Goal: Transaction & Acquisition: Subscribe to service/newsletter

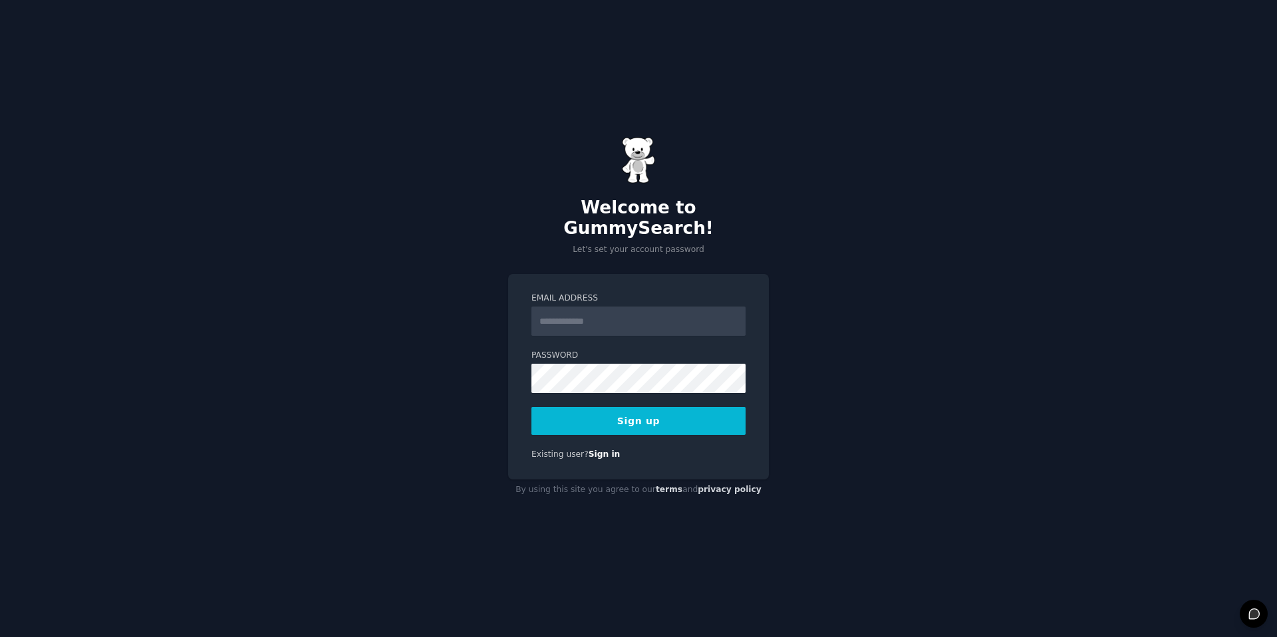
click at [603, 317] on input "Email Address" at bounding box center [638, 321] width 214 height 29
click at [575, 384] on form "Email Address Password 8 or more characters Alphanumeric characters No common p…" at bounding box center [638, 364] width 214 height 142
click at [596, 317] on input "Email Address" at bounding box center [638, 321] width 214 height 29
type input "**********"
click at [595, 417] on button "Sign up" at bounding box center [638, 421] width 214 height 28
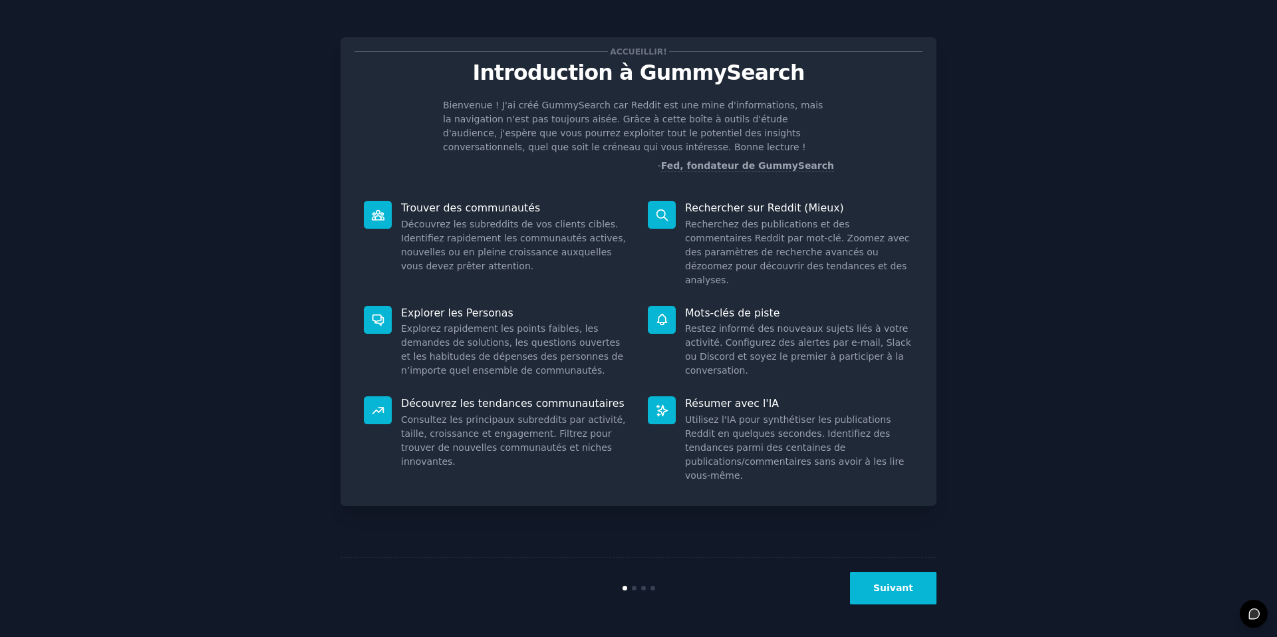
click at [995, 145] on div "Accueillir! Introduction à GummySearch Bienvenue ! J'ai créé GummySearch car Re…" at bounding box center [639, 319] width 1240 height 600
click at [909, 583] on font "Suivant" at bounding box center [893, 588] width 40 height 11
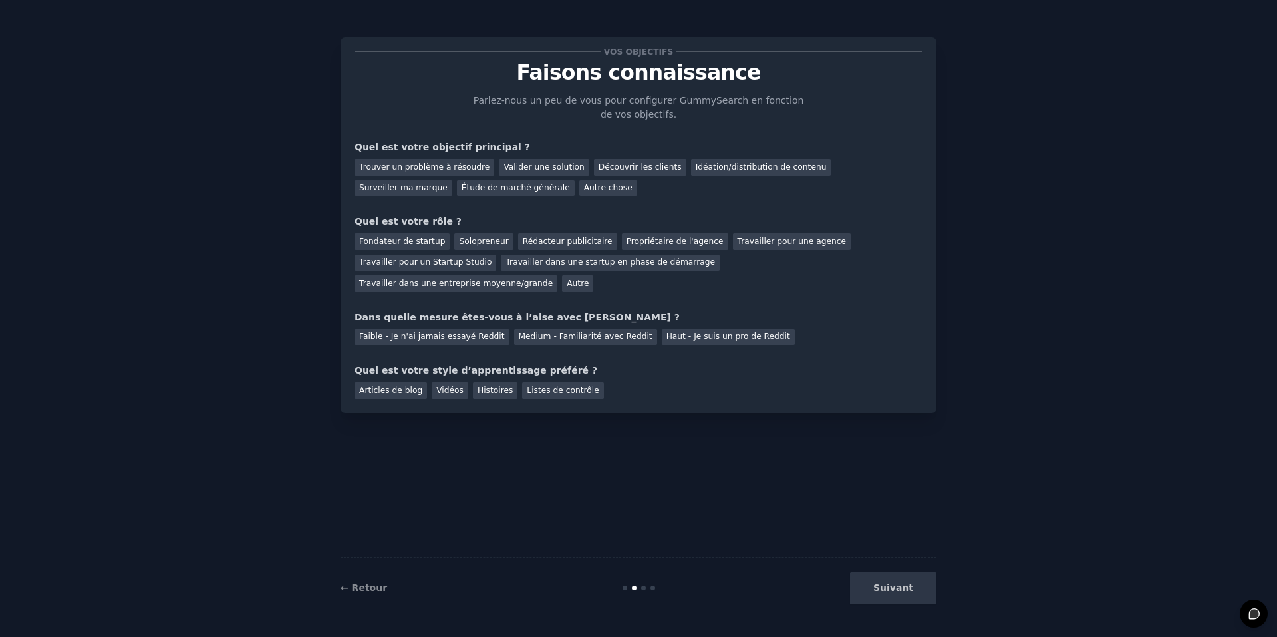
click at [909, 591] on div "Suivant" at bounding box center [837, 588] width 199 height 33
click at [408, 246] on font "Fondateur de startup" at bounding box center [402, 241] width 86 height 9
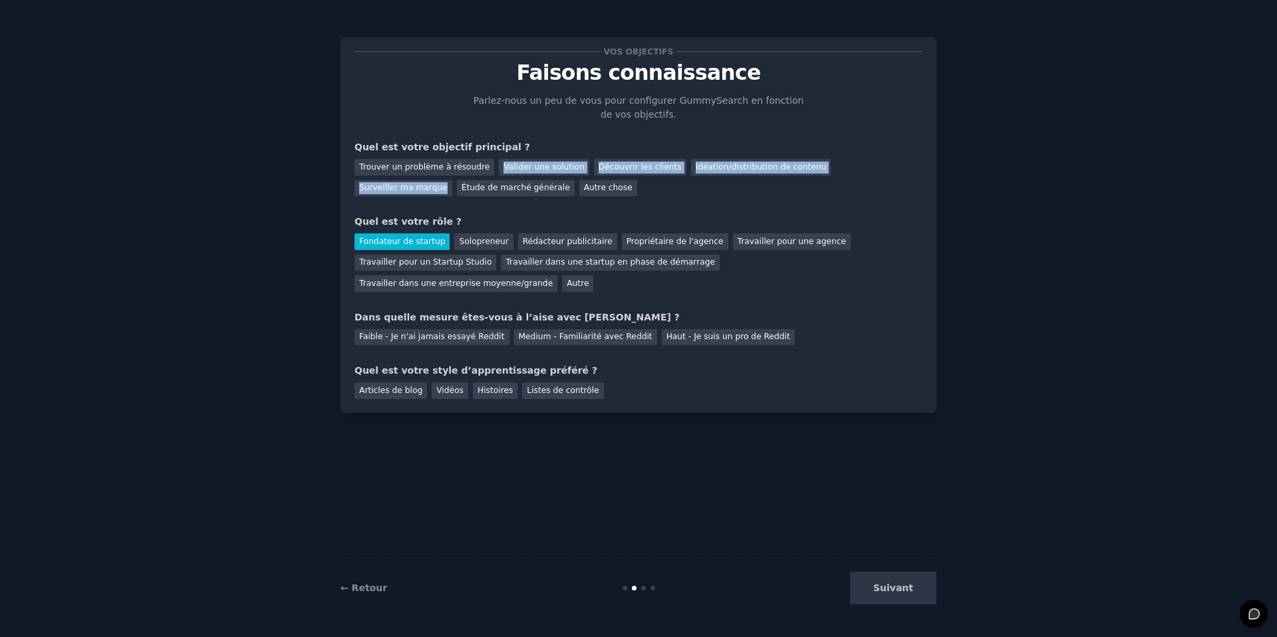
click at [423, 177] on div "Trouver un problème à résoudre Valider une solution Découvrir les clients Idéat…" at bounding box center [639, 175] width 568 height 42
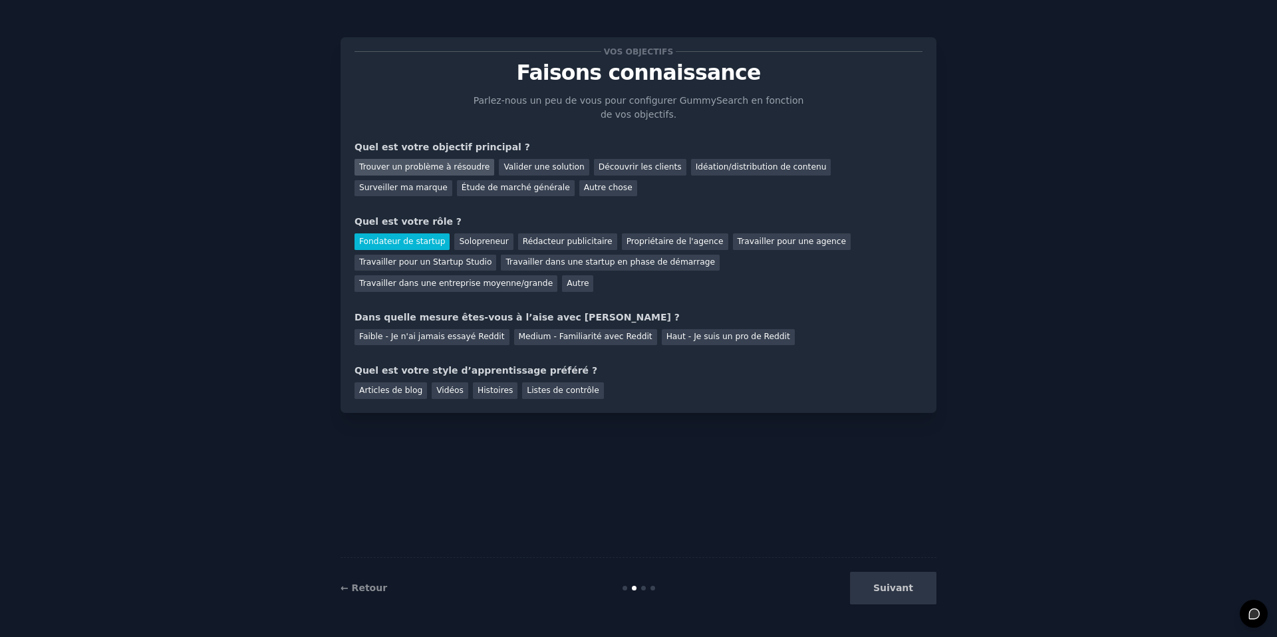
click at [432, 170] on font "Trouver un problème à résoudre" at bounding box center [424, 166] width 130 height 9
click at [436, 341] on font "Faible - Je n'ai jamais essayé Reddit" at bounding box center [432, 336] width 146 height 9
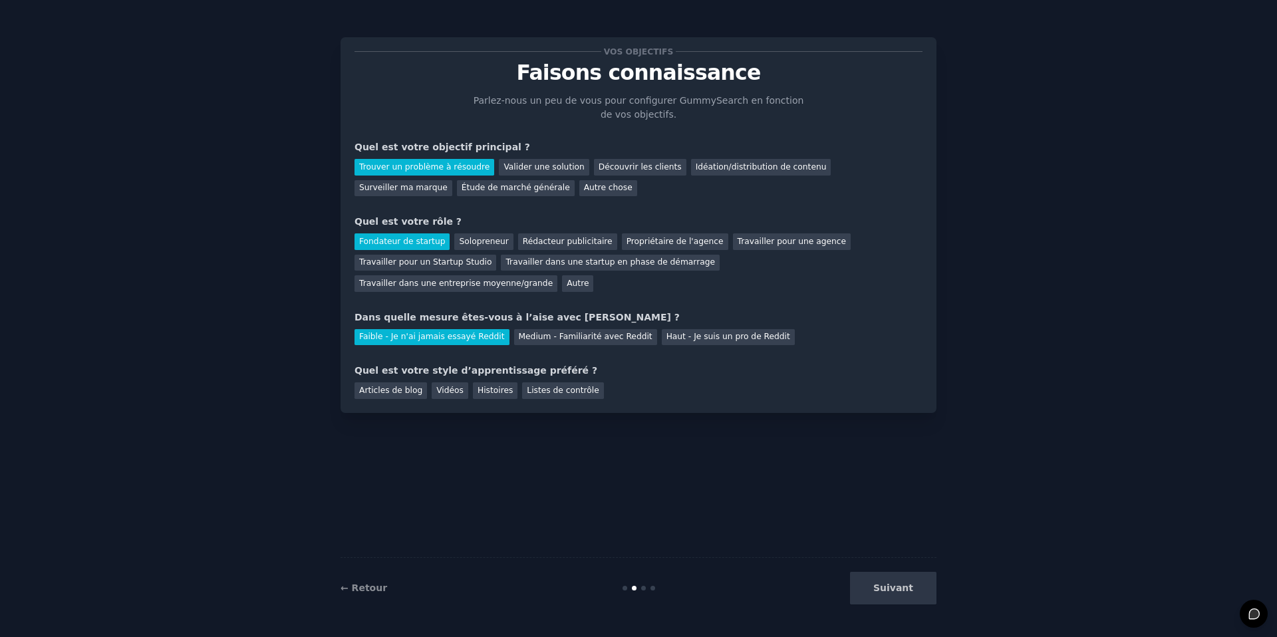
drag, startPoint x: 396, startPoint y: 386, endPoint x: 430, endPoint y: 410, distance: 41.0
click at [396, 387] on font "Articles de blog" at bounding box center [390, 390] width 63 height 9
click at [450, 392] on font "Vidéos" at bounding box center [449, 390] width 27 height 9
click at [875, 594] on button "Suivant" at bounding box center [893, 588] width 86 height 33
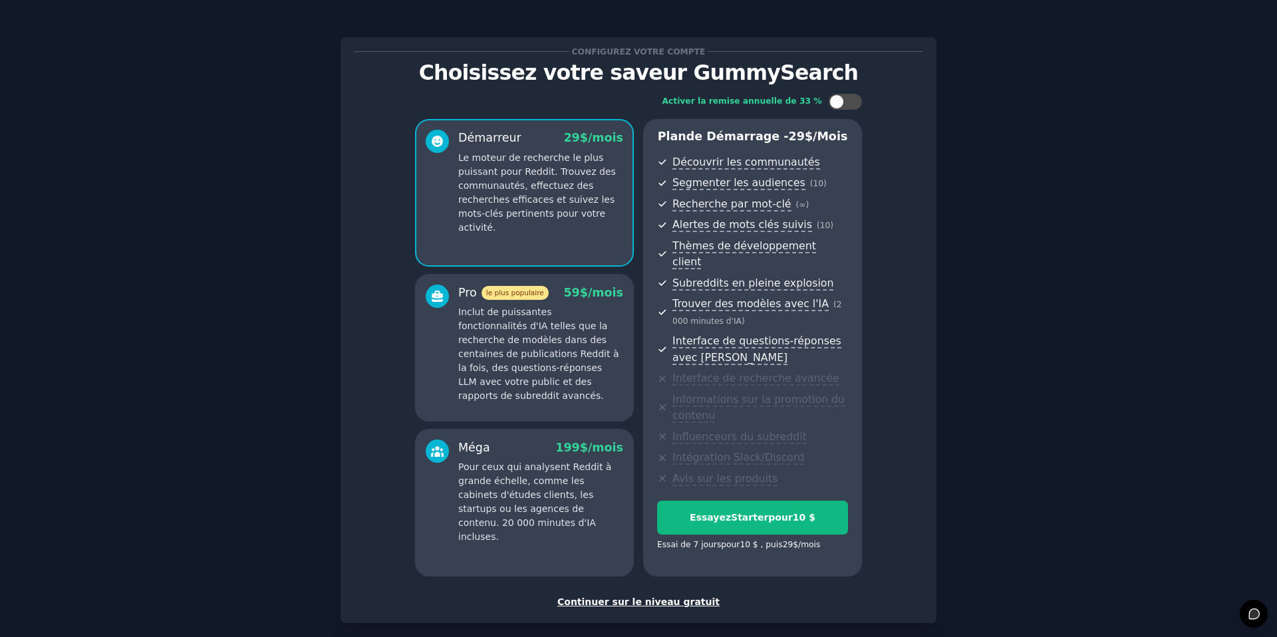
click at [529, 329] on font "Inclut de puissantes fonctionnalités d'IA telles que la recherche de modèles da…" at bounding box center [538, 354] width 160 height 94
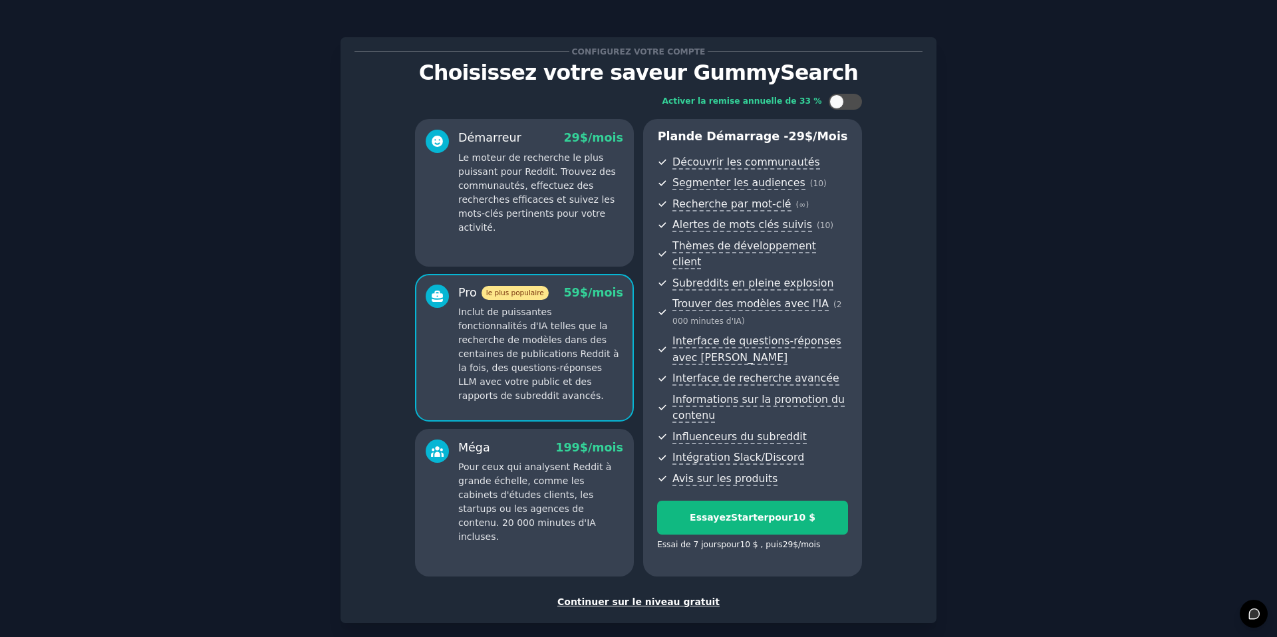
click at [529, 446] on div "Méga 199 $ /mois Pour ceux qui analysent Reddit à grande échelle, comme les cab…" at bounding box center [540, 492] width 165 height 105
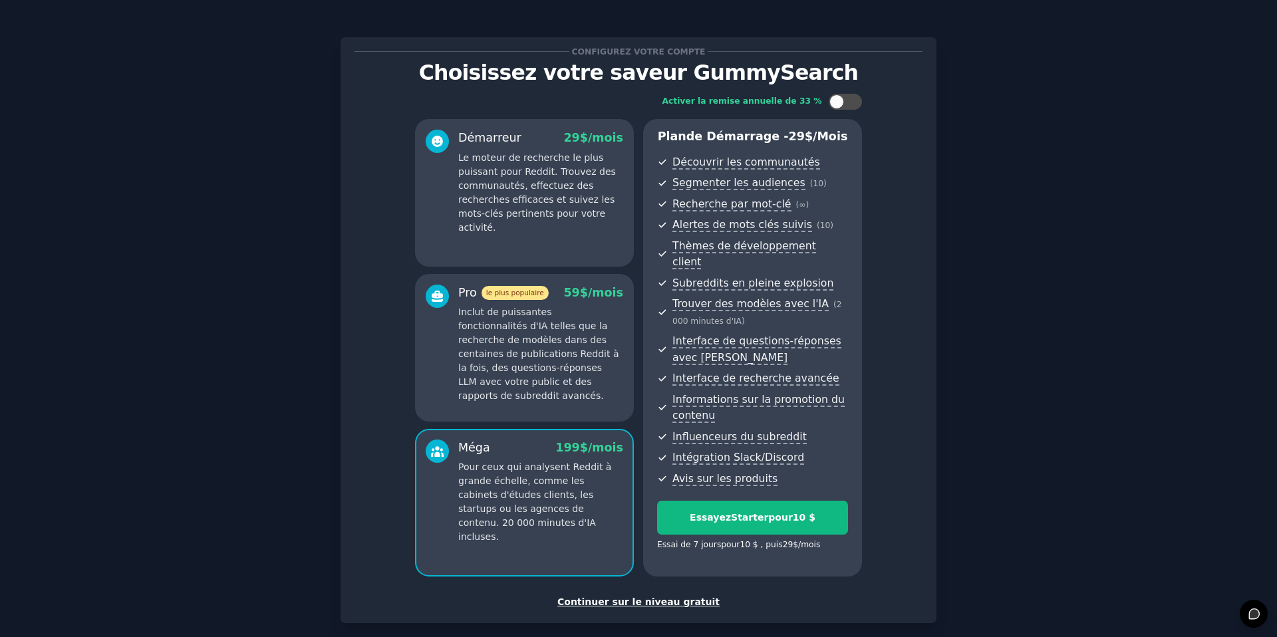
drag, startPoint x: 533, startPoint y: 369, endPoint x: 541, endPoint y: 262, distance: 107.4
click at [533, 367] on p "Inclut de puissantes fonctionnalités d'IA telles que la recherche de modèles da…" at bounding box center [540, 354] width 165 height 98
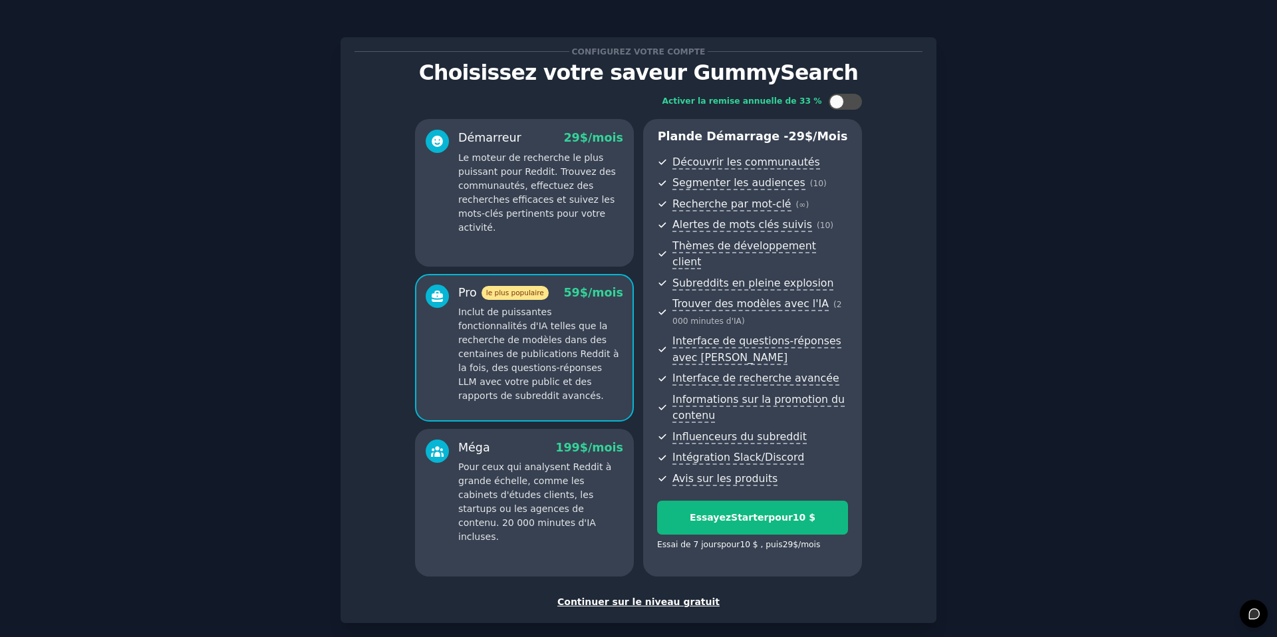
click at [547, 223] on p "Le moteur de recherche le plus puissant pour Reddit. Trouvez des communautés, e…" at bounding box center [540, 193] width 165 height 84
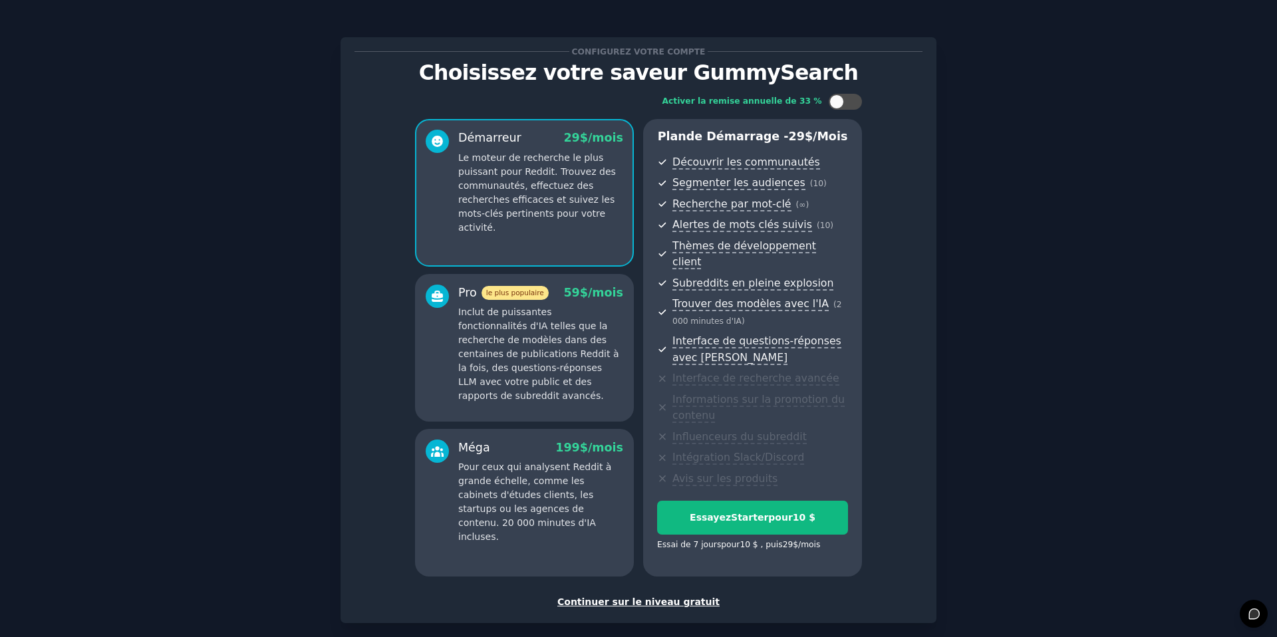
click at [560, 335] on font "Inclut de puissantes fonctionnalités d'IA telles que la recherche de modèles da…" at bounding box center [538, 354] width 160 height 94
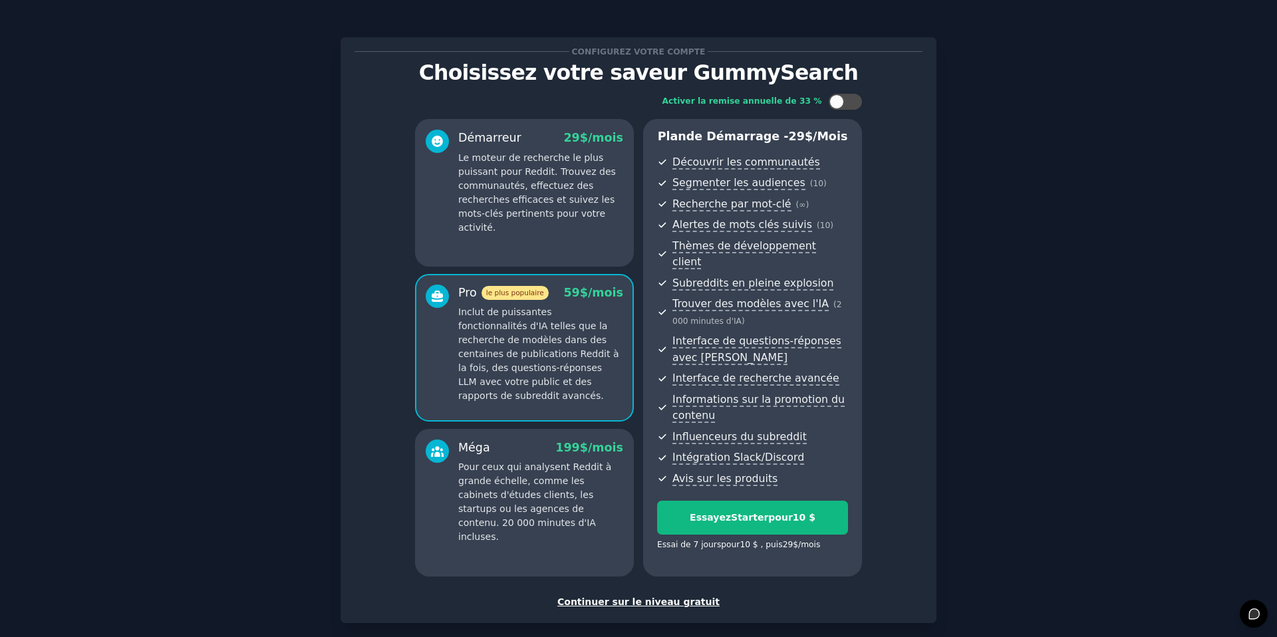
click at [543, 194] on font "Le moteur de recherche le plus puissant pour Reddit. Trouvez des communautés, e…" at bounding box center [537, 192] width 158 height 80
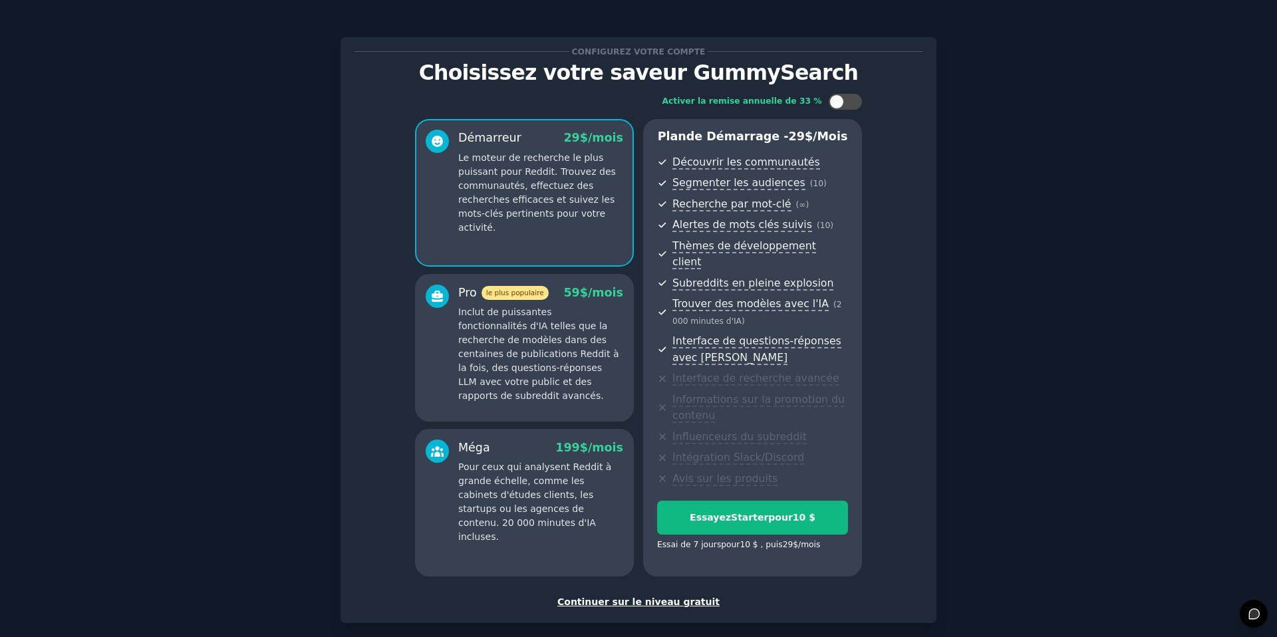
click at [602, 506] on p "Pour ceux qui analysent Reddit à grande échelle, comme les cabinets d'études cl…" at bounding box center [540, 502] width 165 height 84
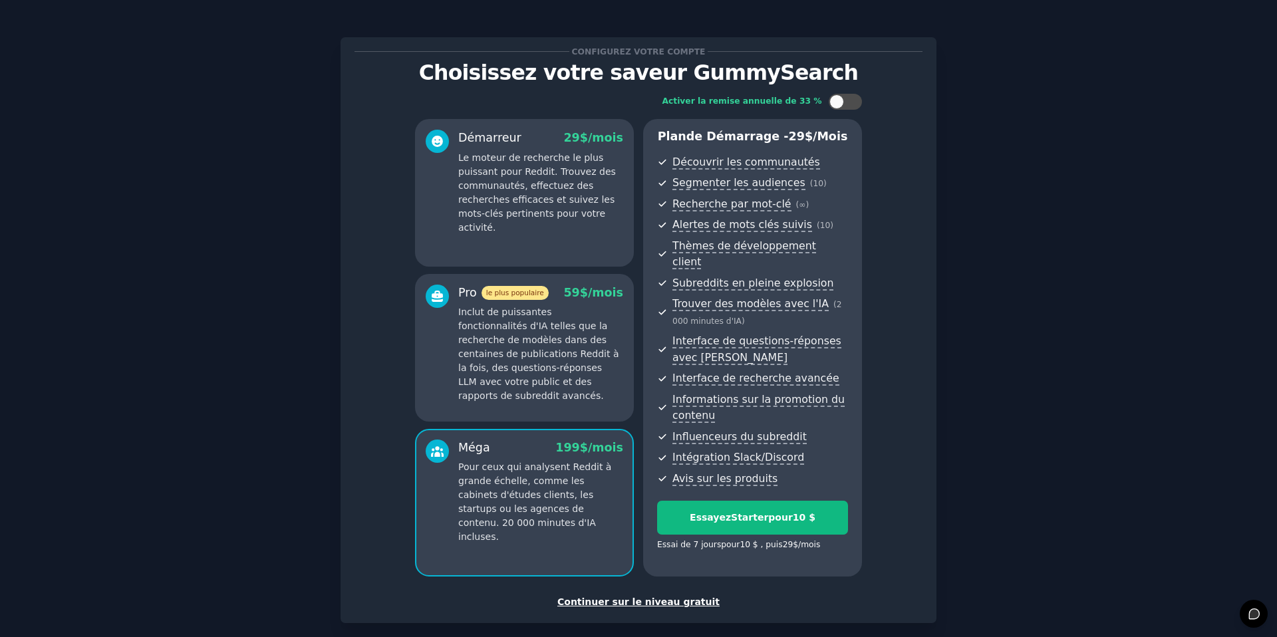
click at [537, 363] on font "Inclut de puissantes fonctionnalités d'IA telles que la recherche de modèles da…" at bounding box center [538, 354] width 160 height 94
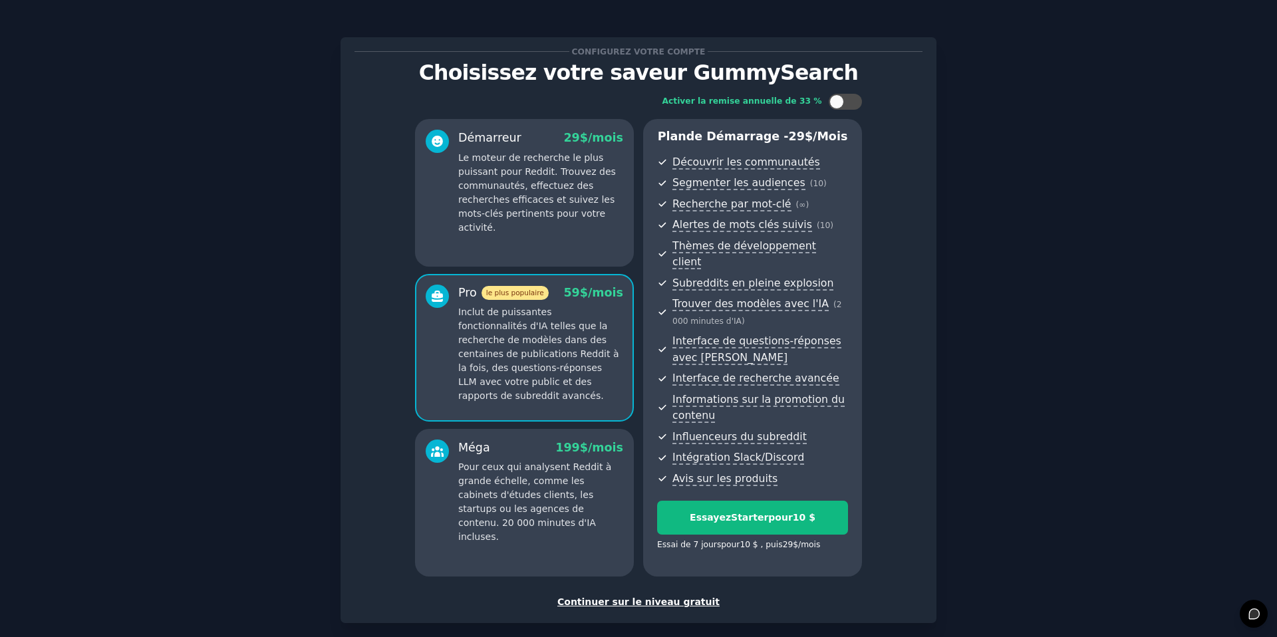
click at [528, 196] on font "Le moteur de recherche le plus puissant pour Reddit. Trouvez des communautés, e…" at bounding box center [537, 192] width 158 height 80
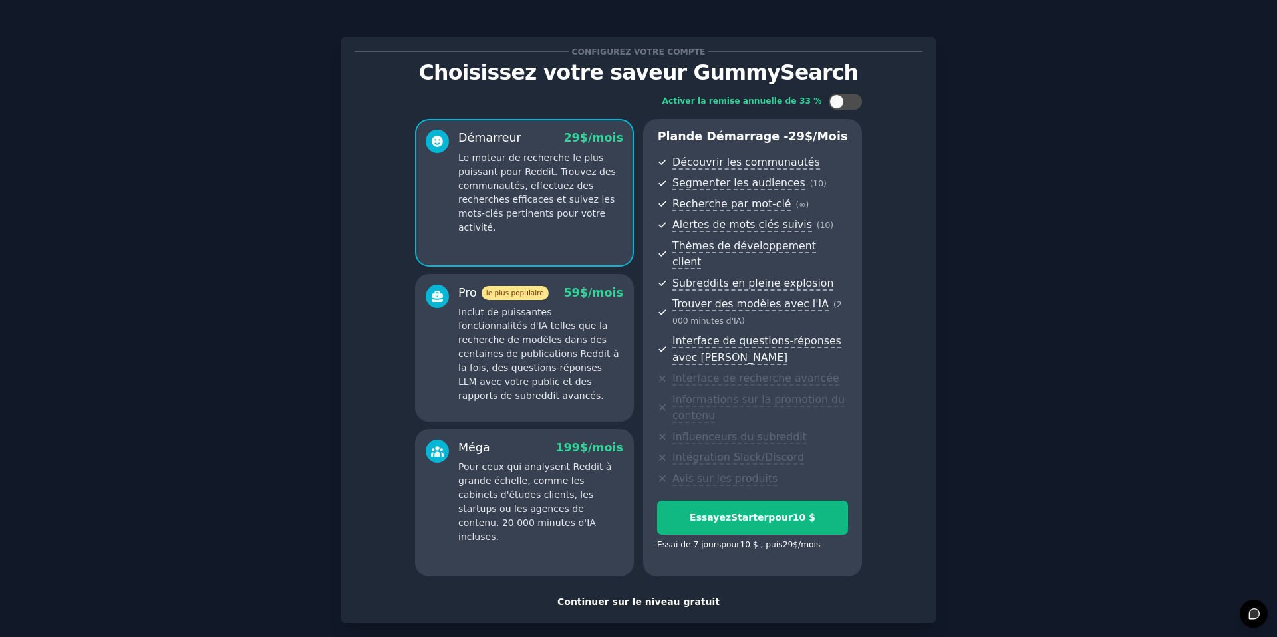
click at [655, 597] on font "Continuer sur le niveau gratuit" at bounding box center [638, 602] width 162 height 11
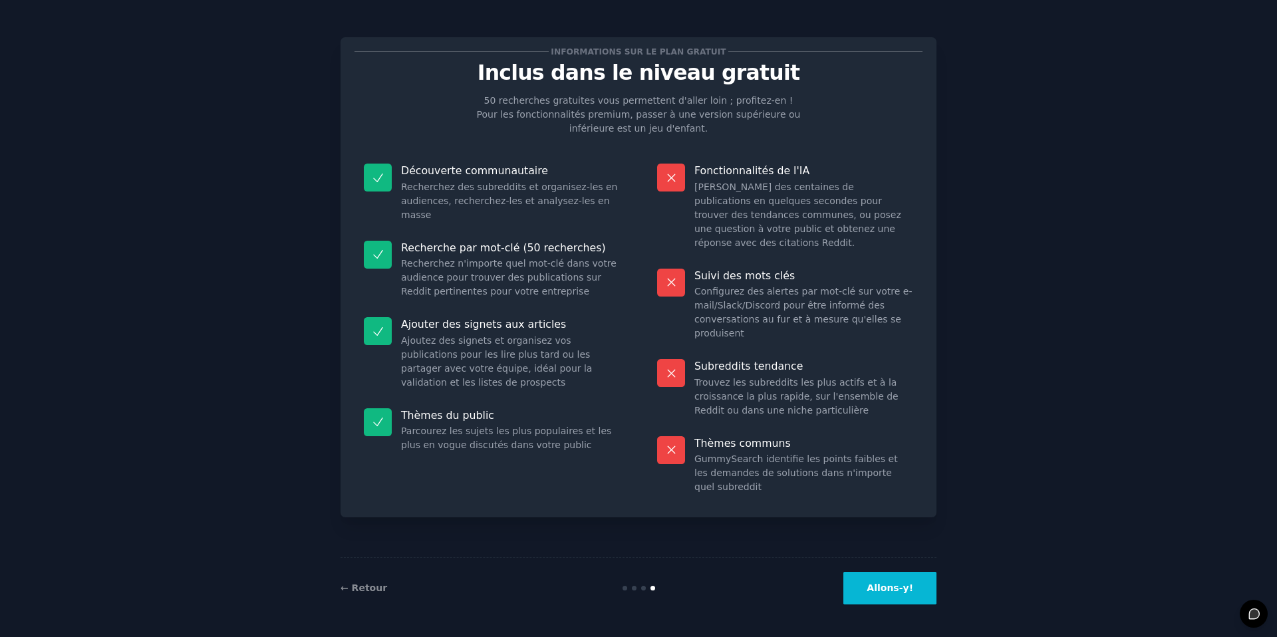
click at [921, 582] on button "Allons-y!" at bounding box center [889, 588] width 93 height 33
